Goal: Information Seeking & Learning: Learn about a topic

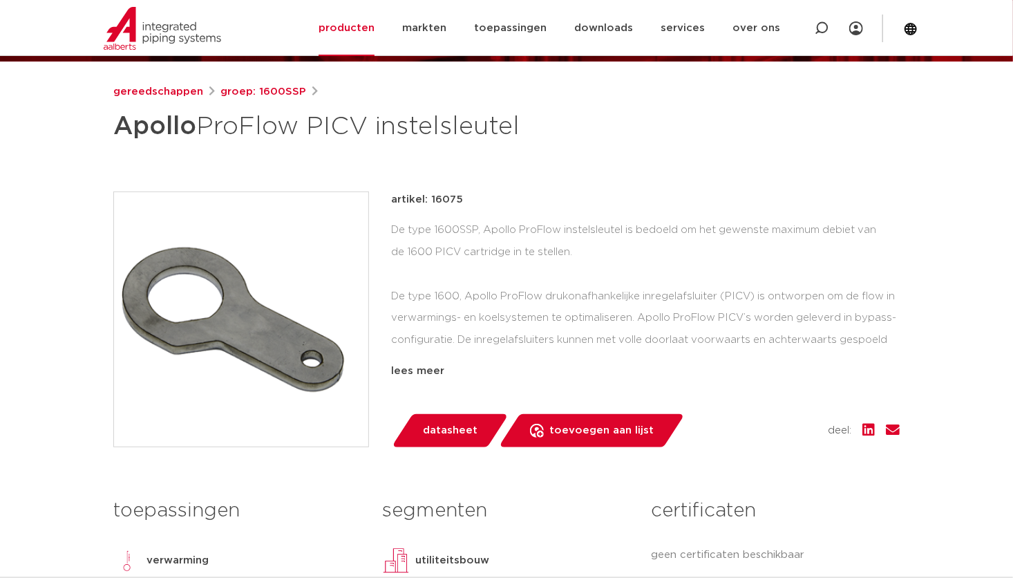
scroll to position [160, 0]
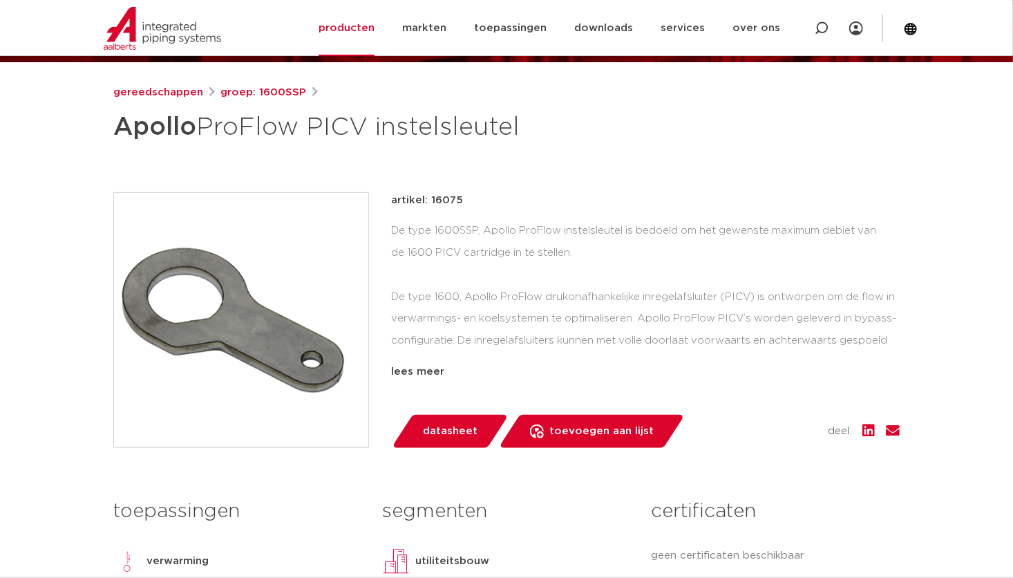
click at [532, 239] on div "De type 1600SSP, Apollo ProFlow instelsleutel is bedoeld om het gewenste maximu…" at bounding box center [645, 289] width 509 height 138
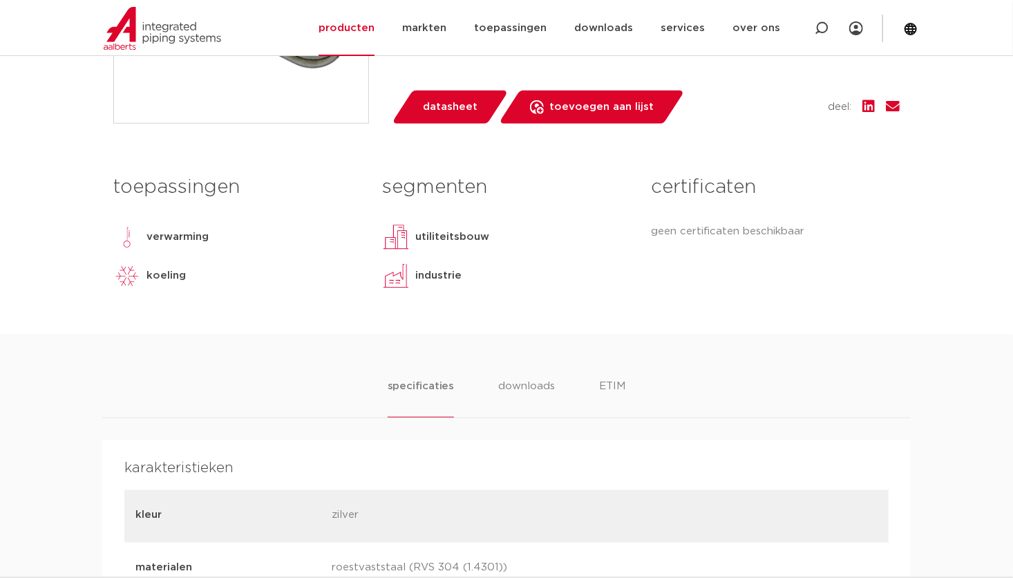
scroll to position [506, 0]
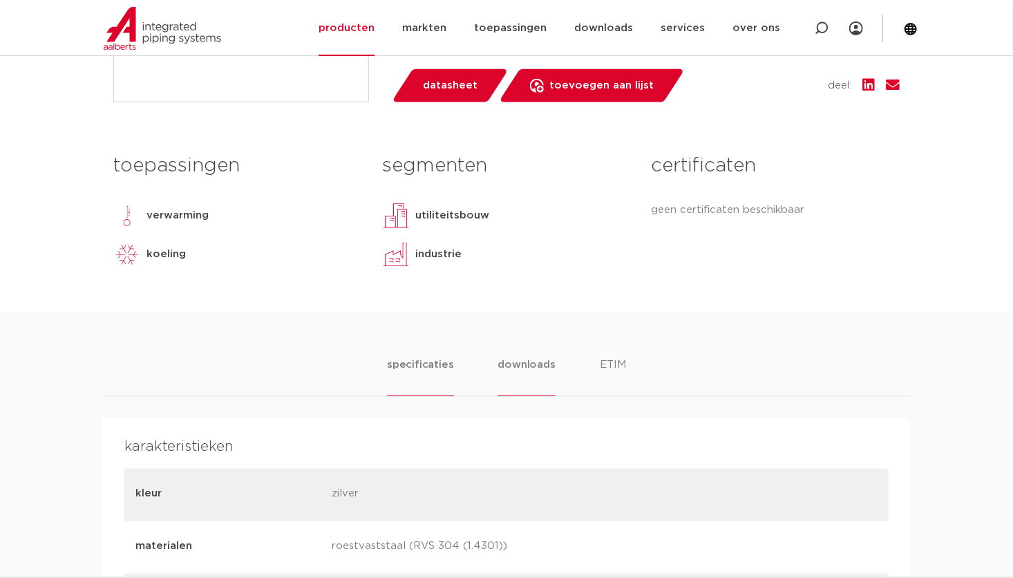
click at [526, 362] on li "downloads" at bounding box center [526, 376] width 57 height 39
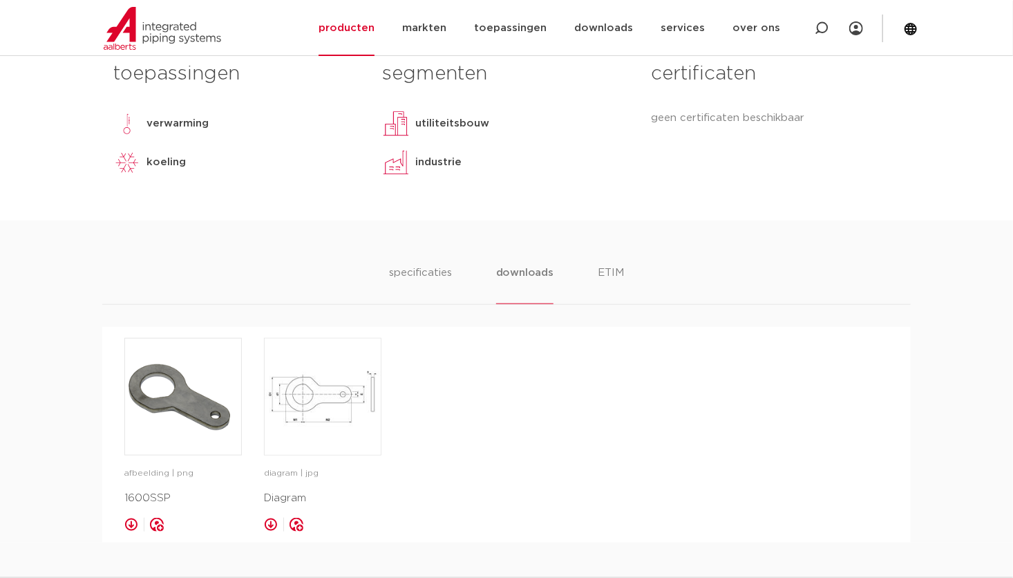
scroll to position [713, 0]
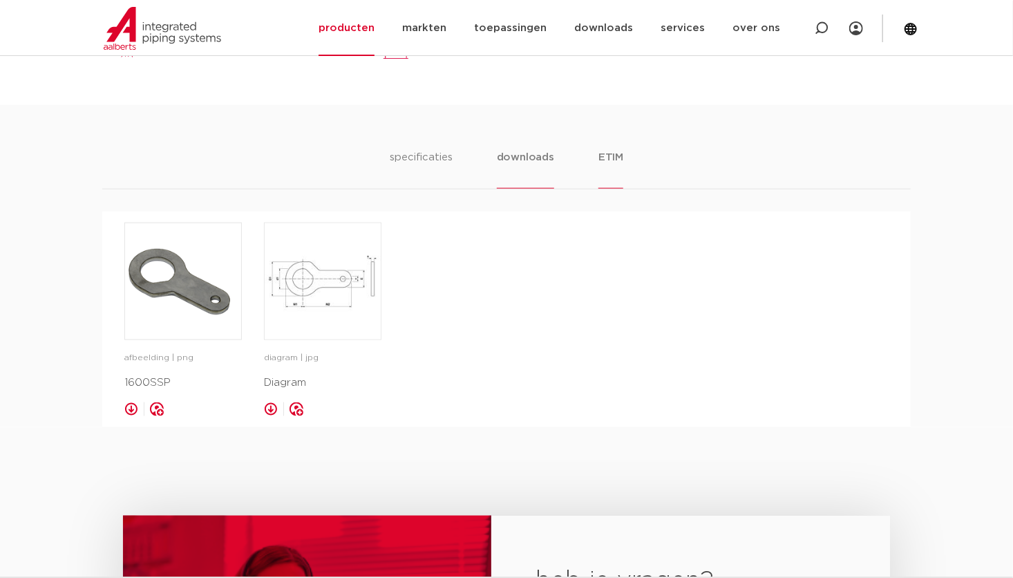
click at [615, 160] on li "ETIM" at bounding box center [611, 168] width 25 height 39
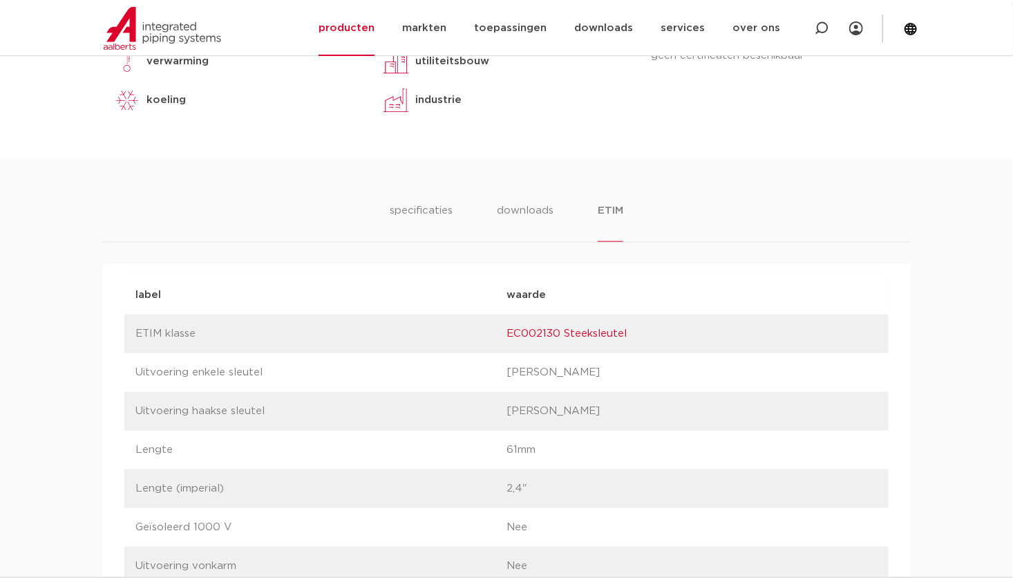
scroll to position [591, 0]
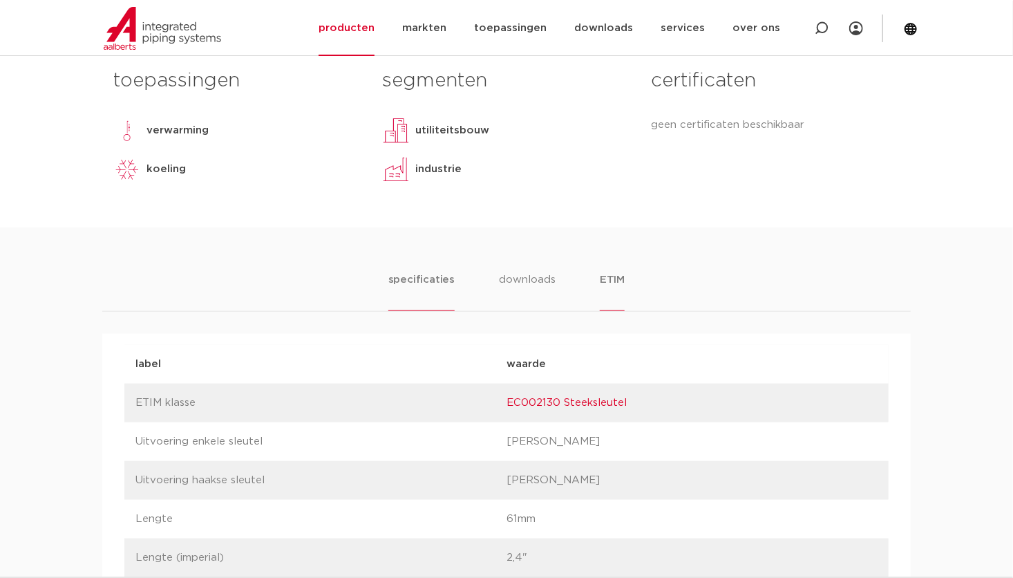
click at [439, 277] on li "specificaties" at bounding box center [422, 291] width 66 height 39
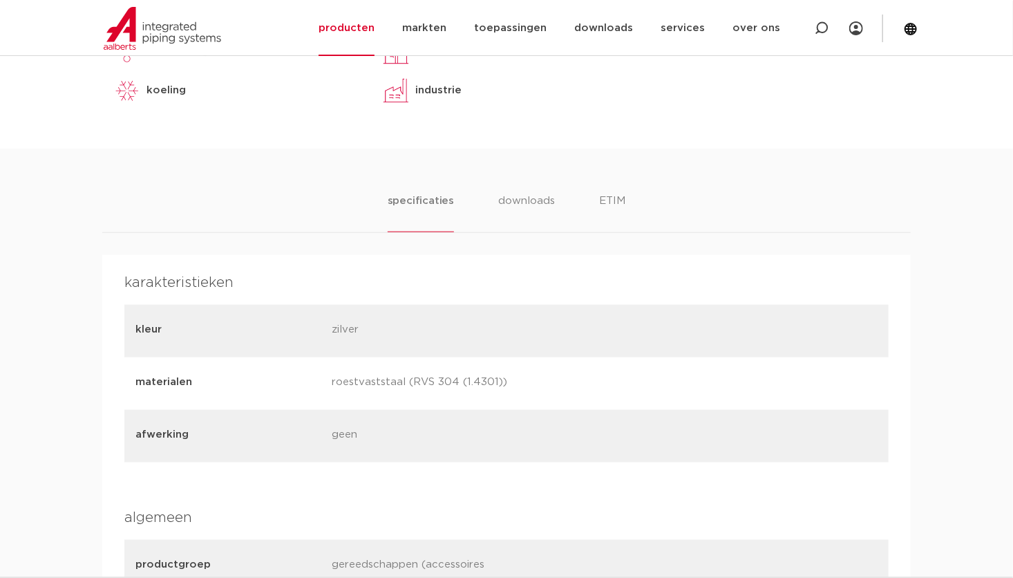
scroll to position [729, 0]
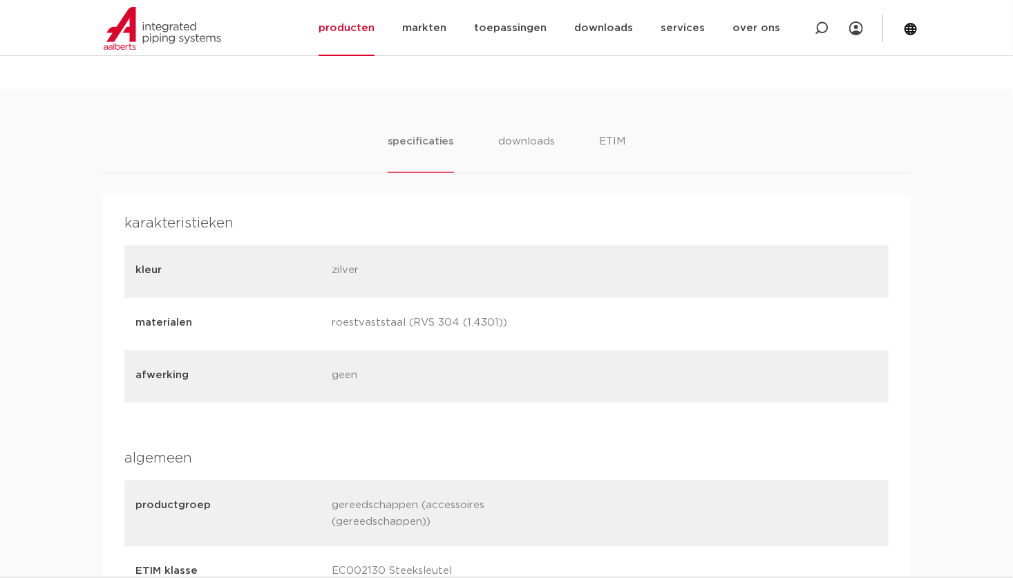
drag, startPoint x: 334, startPoint y: 320, endPoint x: 537, endPoint y: 326, distance: 203.3
click at [537, 326] on div "materialen roestvaststaal (RVS 304 (1.4301))" at bounding box center [506, 324] width 765 height 53
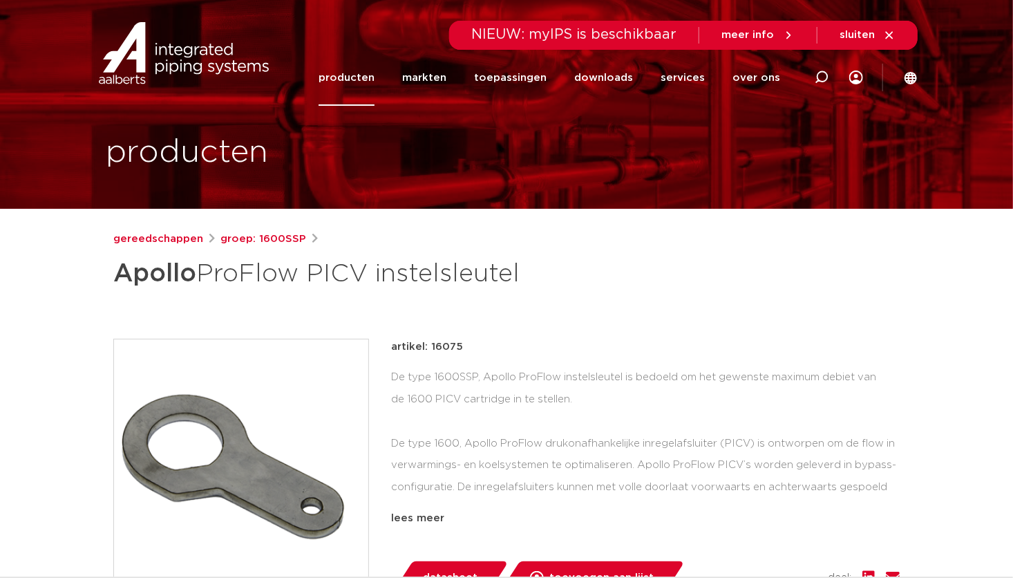
scroll to position [0, 0]
